Goal: Information Seeking & Learning: Learn about a topic

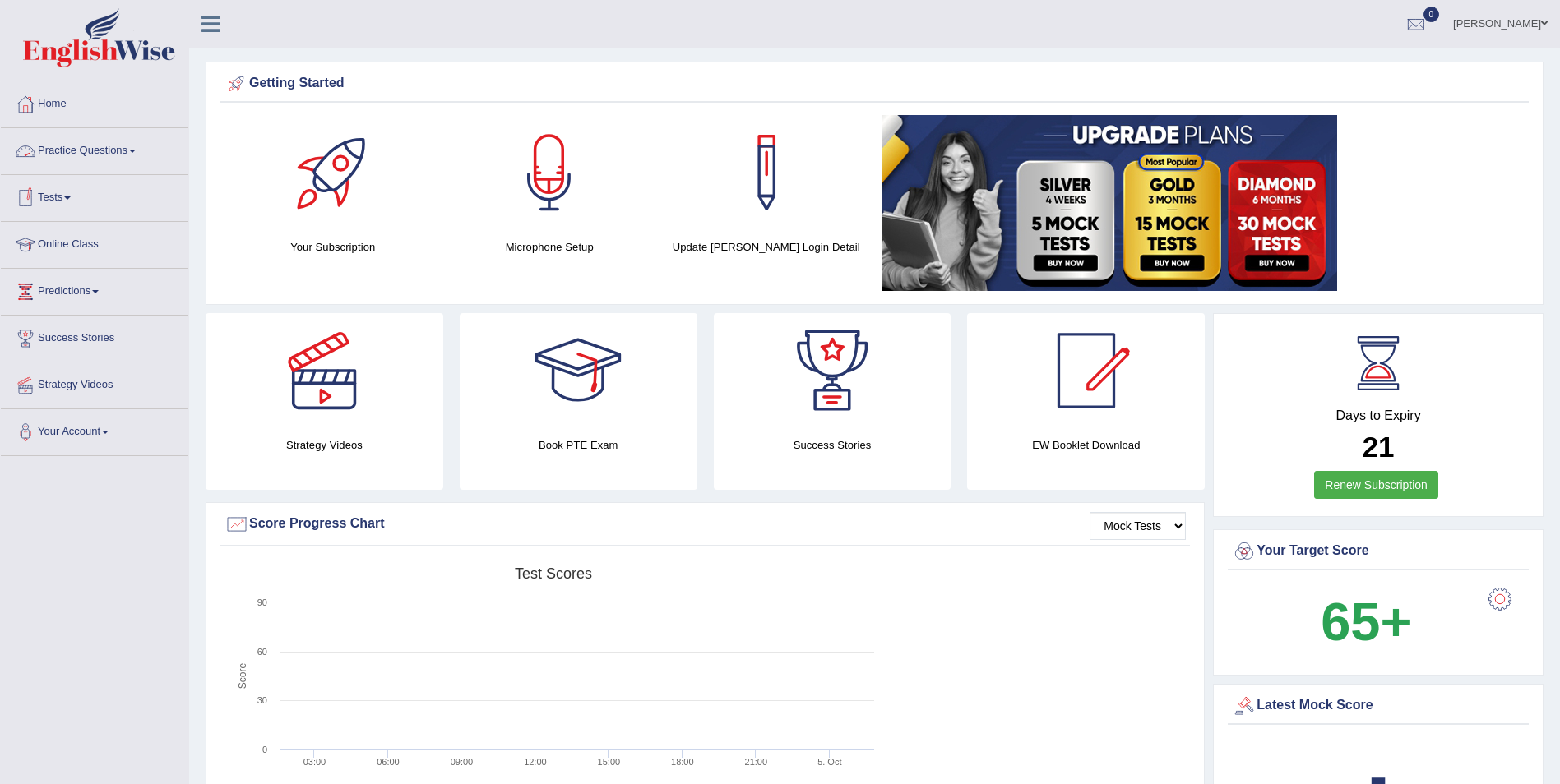
click at [101, 148] on link "Practice Questions" at bounding box center [95, 149] width 187 height 41
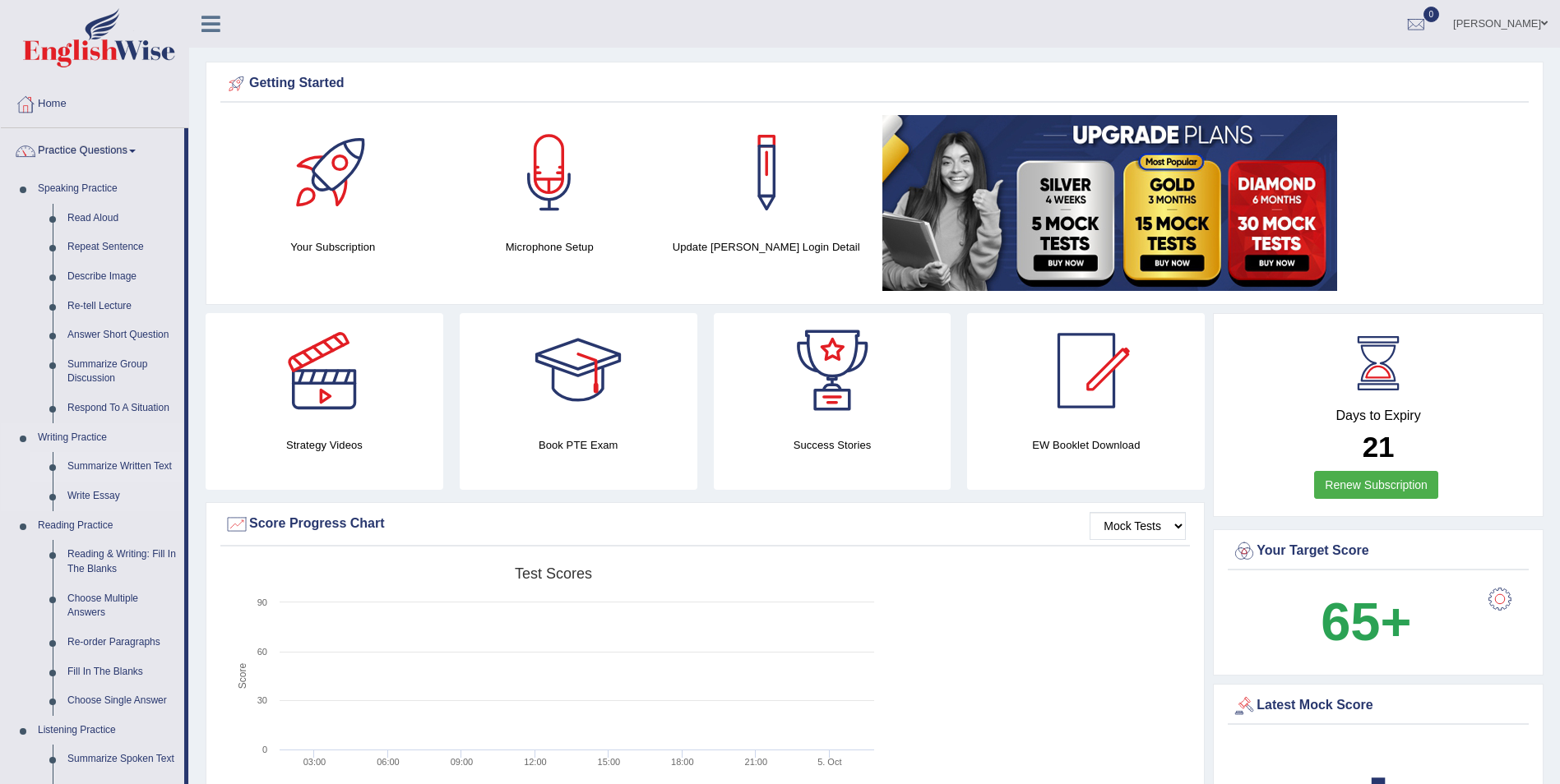
click at [98, 464] on link "Summarize Written Text" at bounding box center [123, 467] width 124 height 30
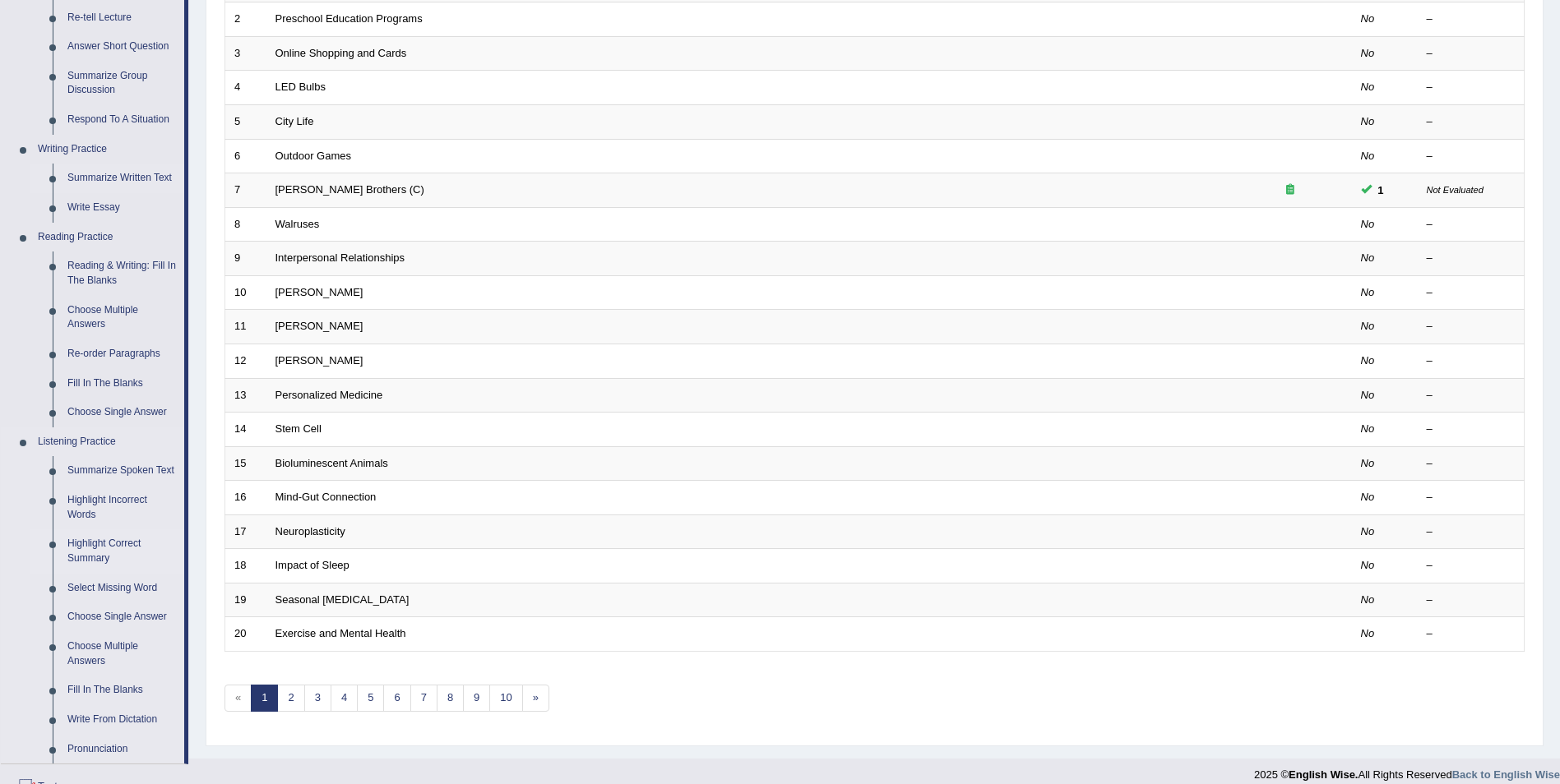
scroll to position [329, 0]
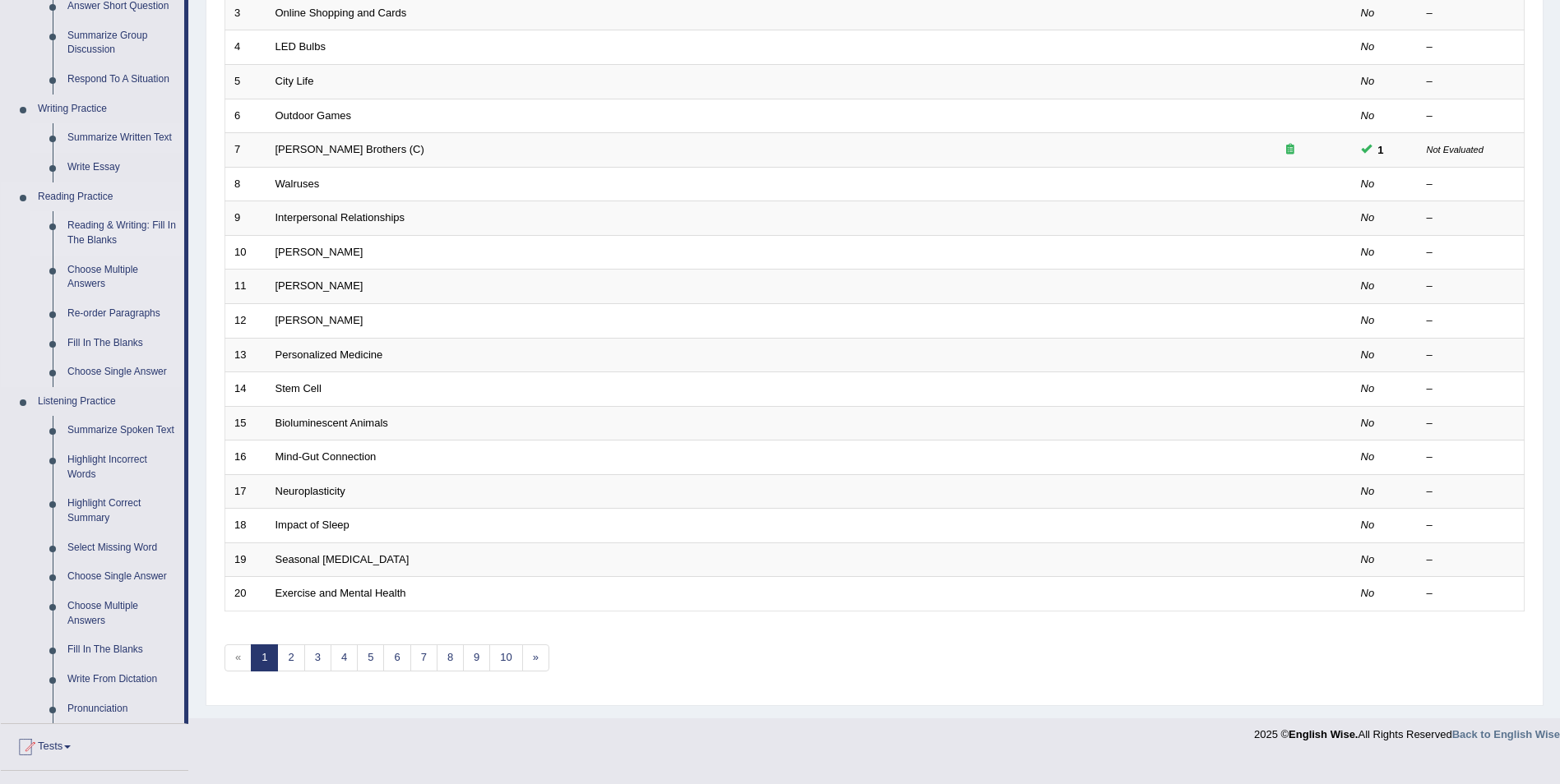
click at [106, 226] on link "Reading & Writing: Fill In The Blanks" at bounding box center [123, 232] width 124 height 43
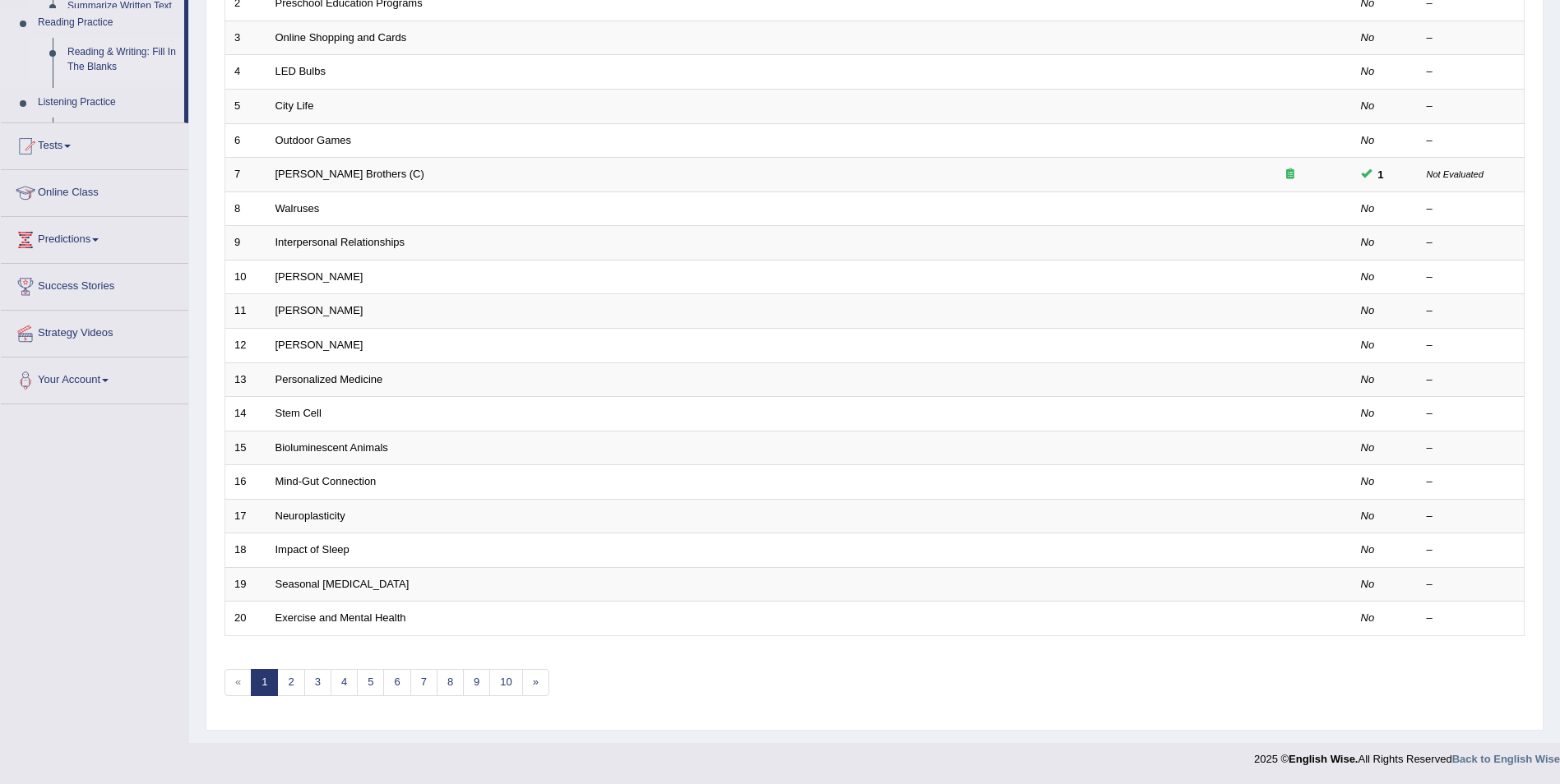
scroll to position [305, 0]
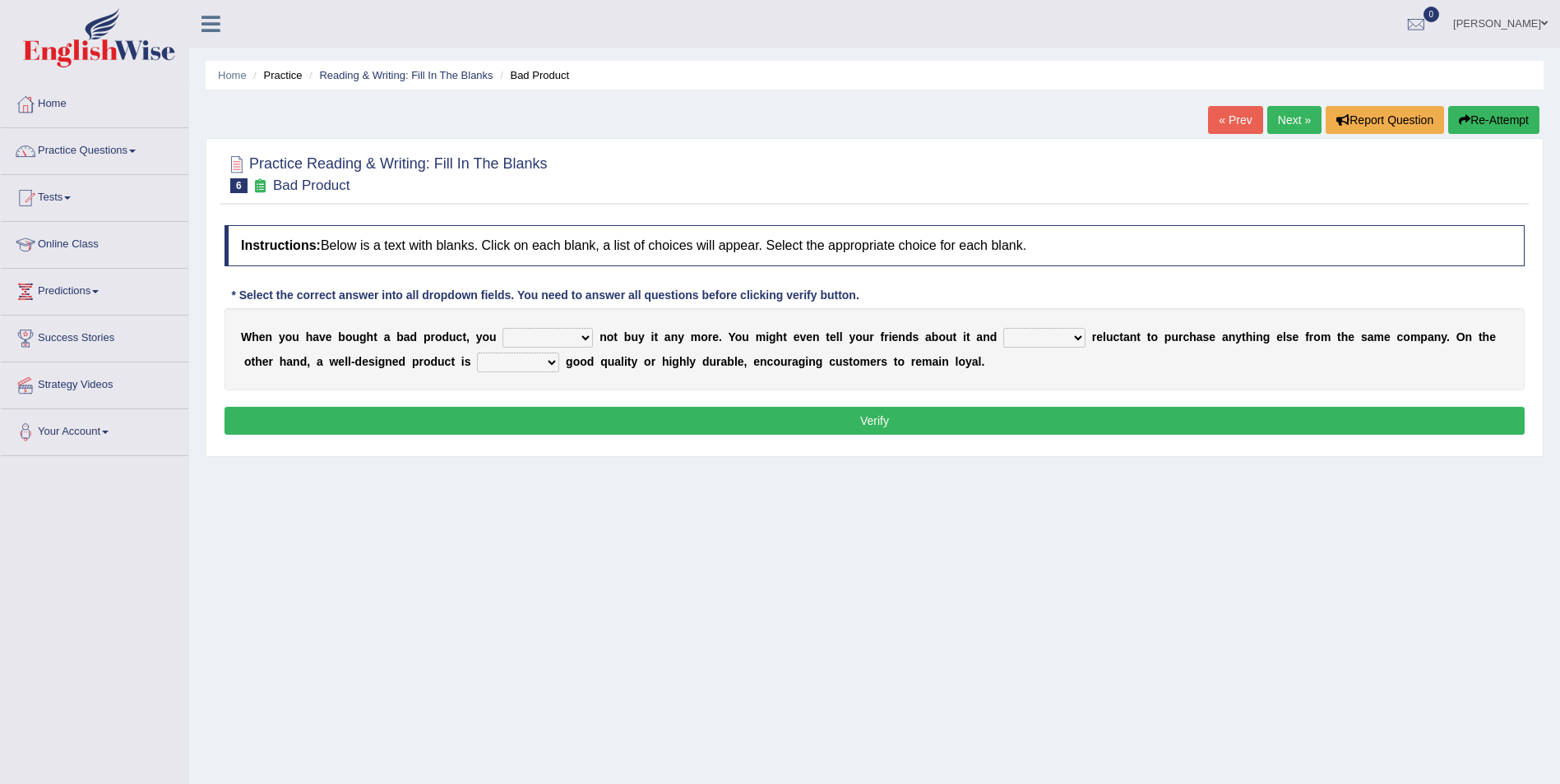
click at [561, 335] on select "would have should have should" at bounding box center [547, 338] width 90 height 20
select select "should"
click at [502, 328] on select "would have should have should" at bounding box center [547, 338] width 90 height 20
click at [1026, 332] on select "is are be being" at bounding box center [1044, 338] width 82 height 20
select select "are"
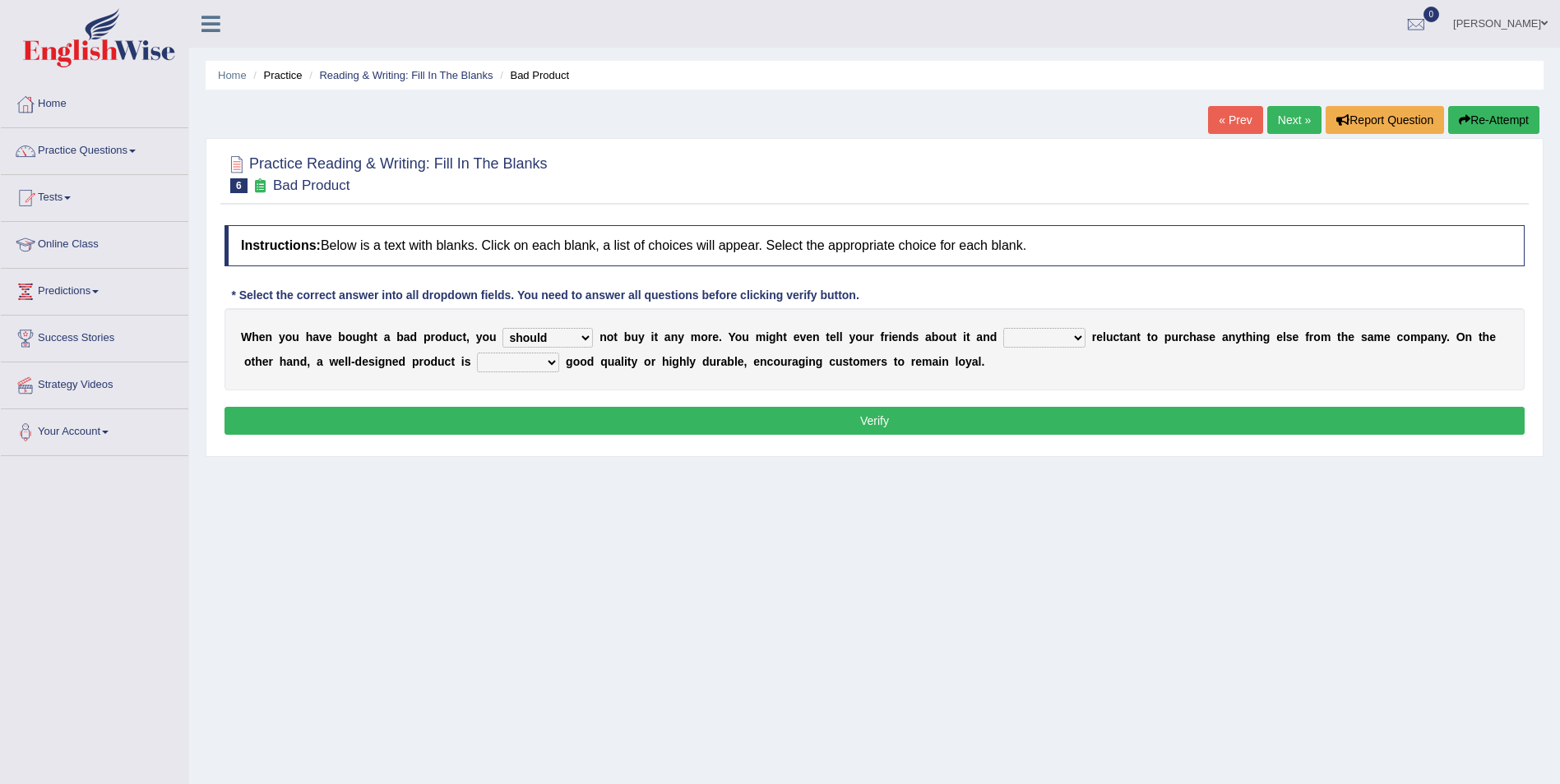
click at [1003, 328] on select "is are be being" at bounding box center [1044, 338] width 82 height 20
click at [477, 362] on select "both also neither either" at bounding box center [517, 362] width 82 height 20
select select "both"
click at [477, 352] on select "both also neither either" at bounding box center [517, 362] width 82 height 20
click at [880, 422] on button "Verify" at bounding box center [874, 421] width 1300 height 28
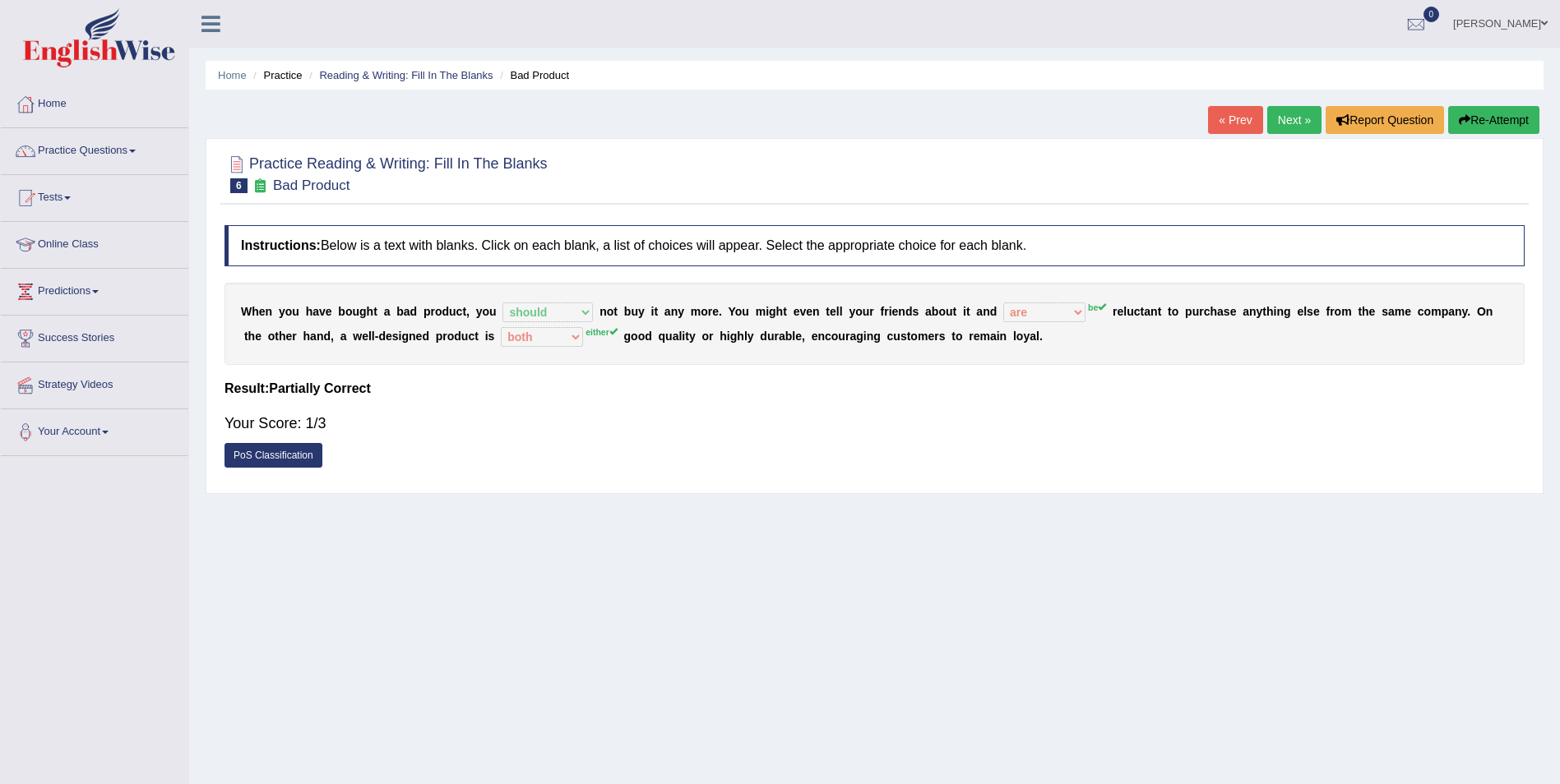
click at [880, 422] on div "Your Score: 1/3" at bounding box center [874, 424] width 1300 height 40
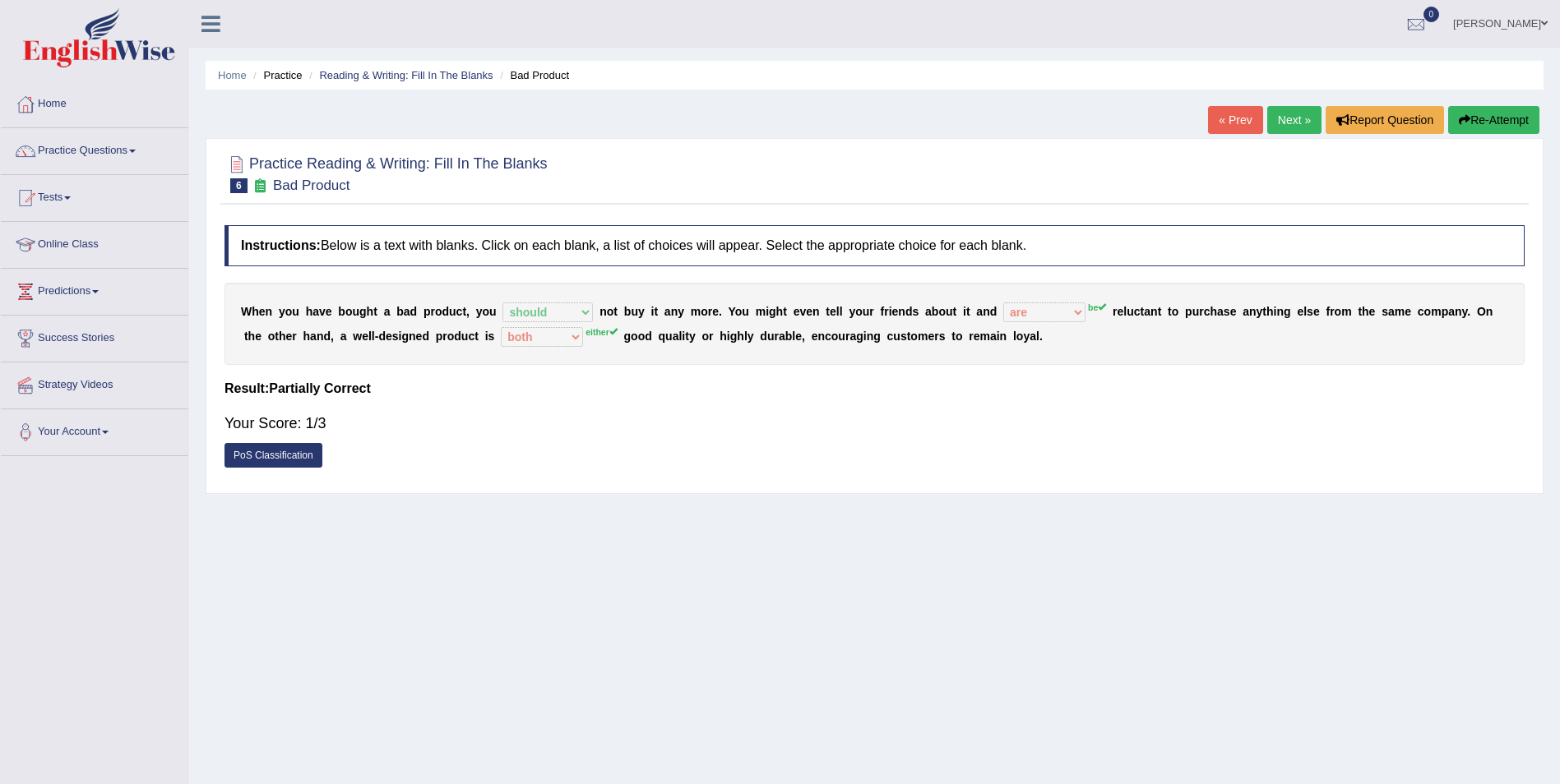
click at [880, 422] on div "Your Score: 1/3" at bounding box center [874, 424] width 1300 height 40
click at [1070, 68] on ul "Home Practice Reading & Writing: Fill In The Blanks Bad Product" at bounding box center [874, 76] width 1337 height 29
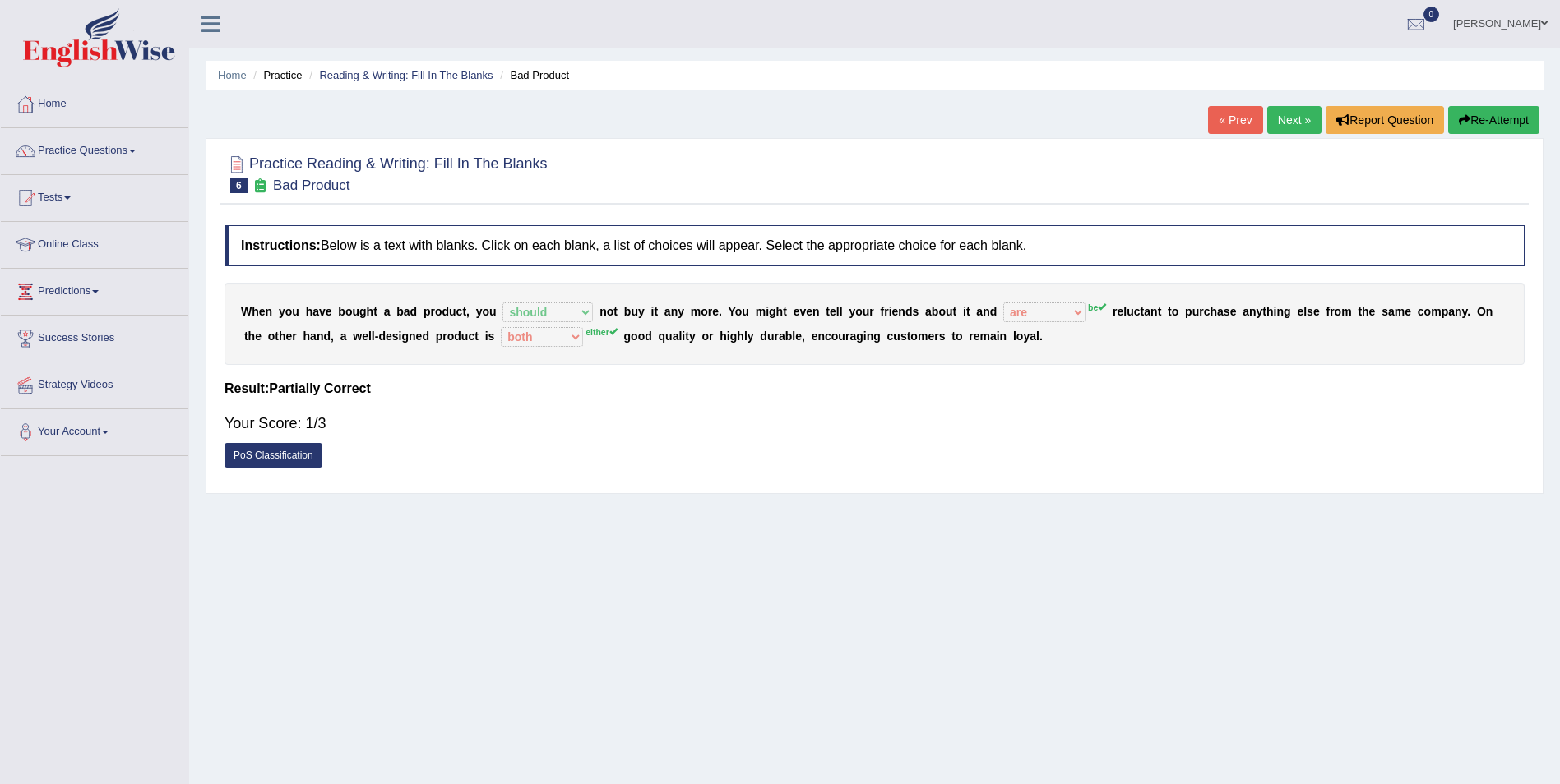
click at [1285, 123] on link "Next »" at bounding box center [1294, 120] width 54 height 28
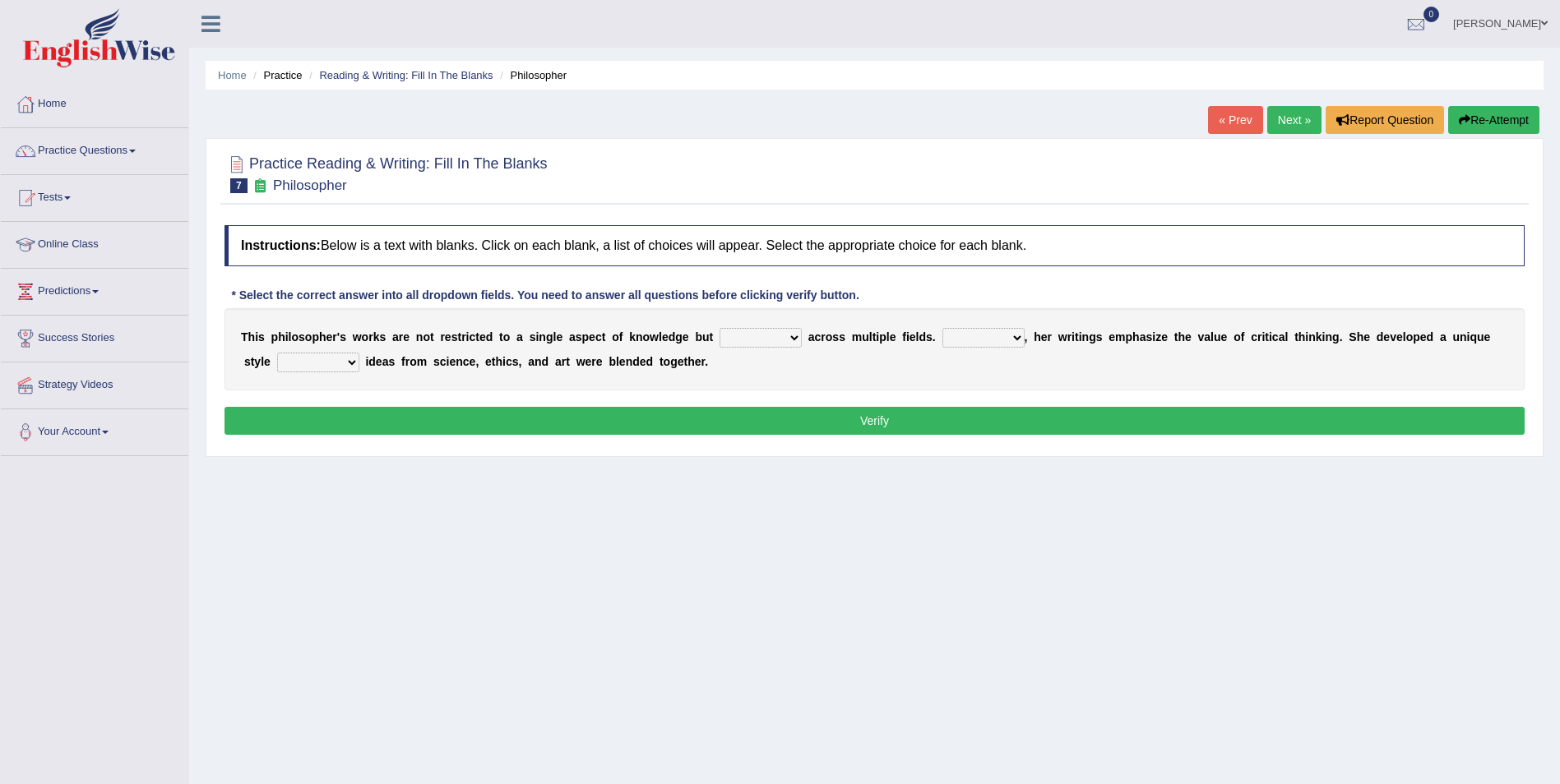
click at [761, 337] on select "constrain contain assemble extend" at bounding box center [760, 338] width 82 height 20
click at [973, 338] on select "Rather So Moreover Likely" at bounding box center [982, 338] width 82 height 20
click at [315, 364] on select "in that that which in which" at bounding box center [317, 362] width 82 height 20
select select "in which"
click at [277, 352] on select "in that that which in which" at bounding box center [317, 362] width 82 height 20
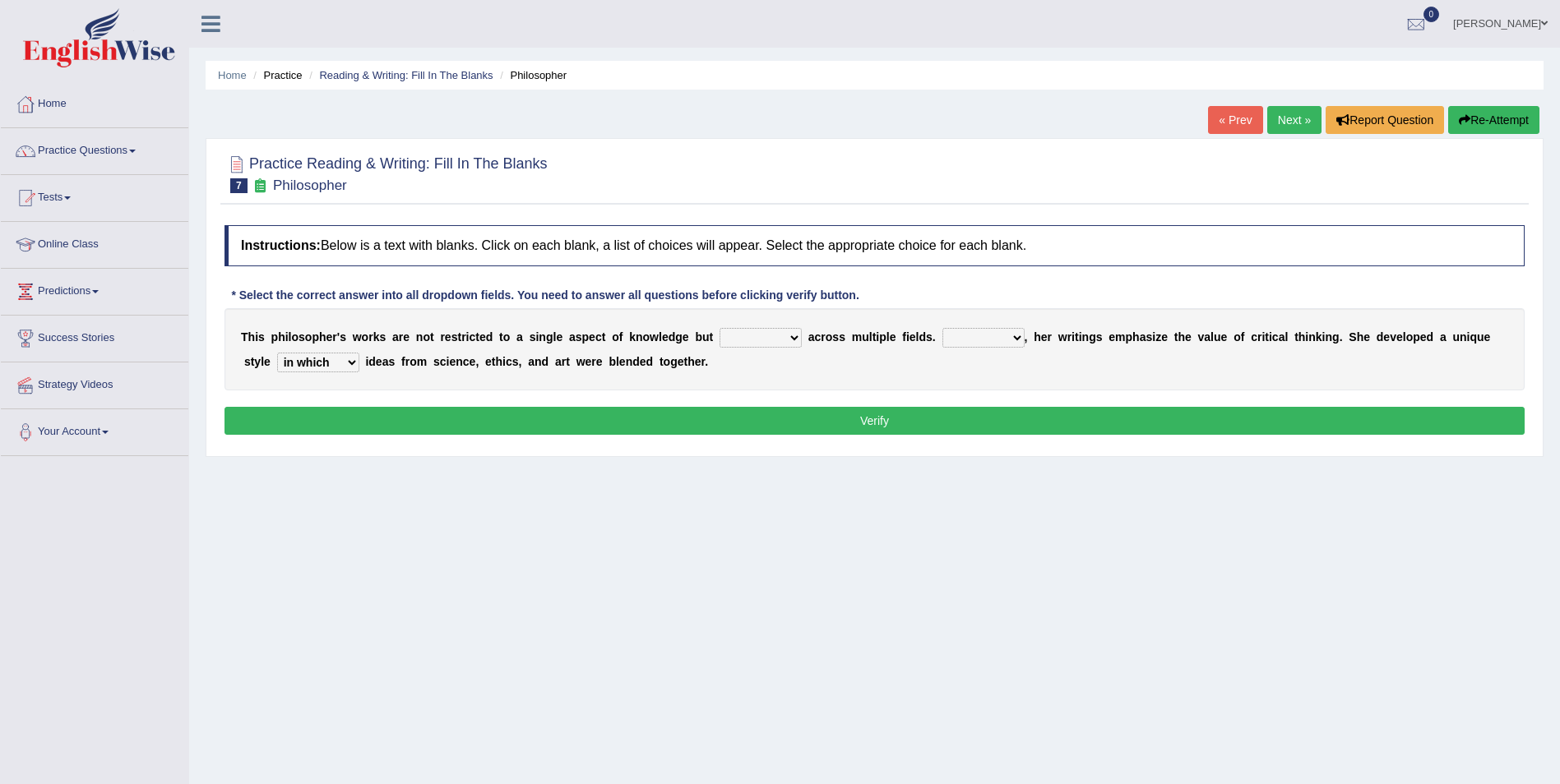
click at [762, 336] on select "constrain contain assemble extend" at bounding box center [760, 338] width 82 height 20
select select "extend"
click at [719, 328] on select "constrain contain assemble extend" at bounding box center [760, 338] width 82 height 20
click at [979, 335] on select "Rather So Moreover Likely" at bounding box center [982, 338] width 82 height 20
select select "Moreover"
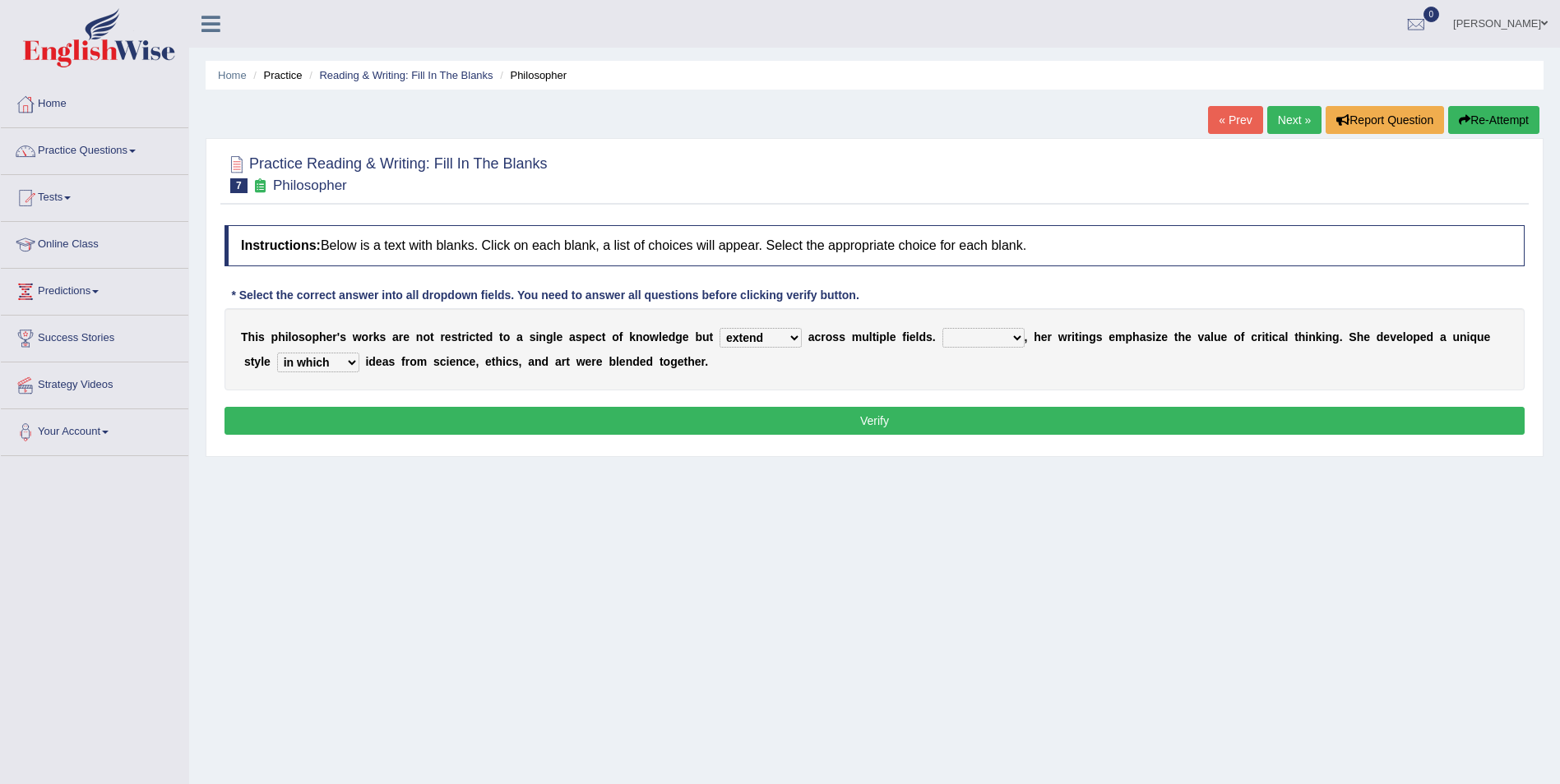
click at [942, 328] on select "Rather So Moreover Likely" at bounding box center [982, 338] width 82 height 20
click at [960, 427] on button "Verify" at bounding box center [874, 421] width 1300 height 28
